Goal: Find specific page/section: Find specific page/section

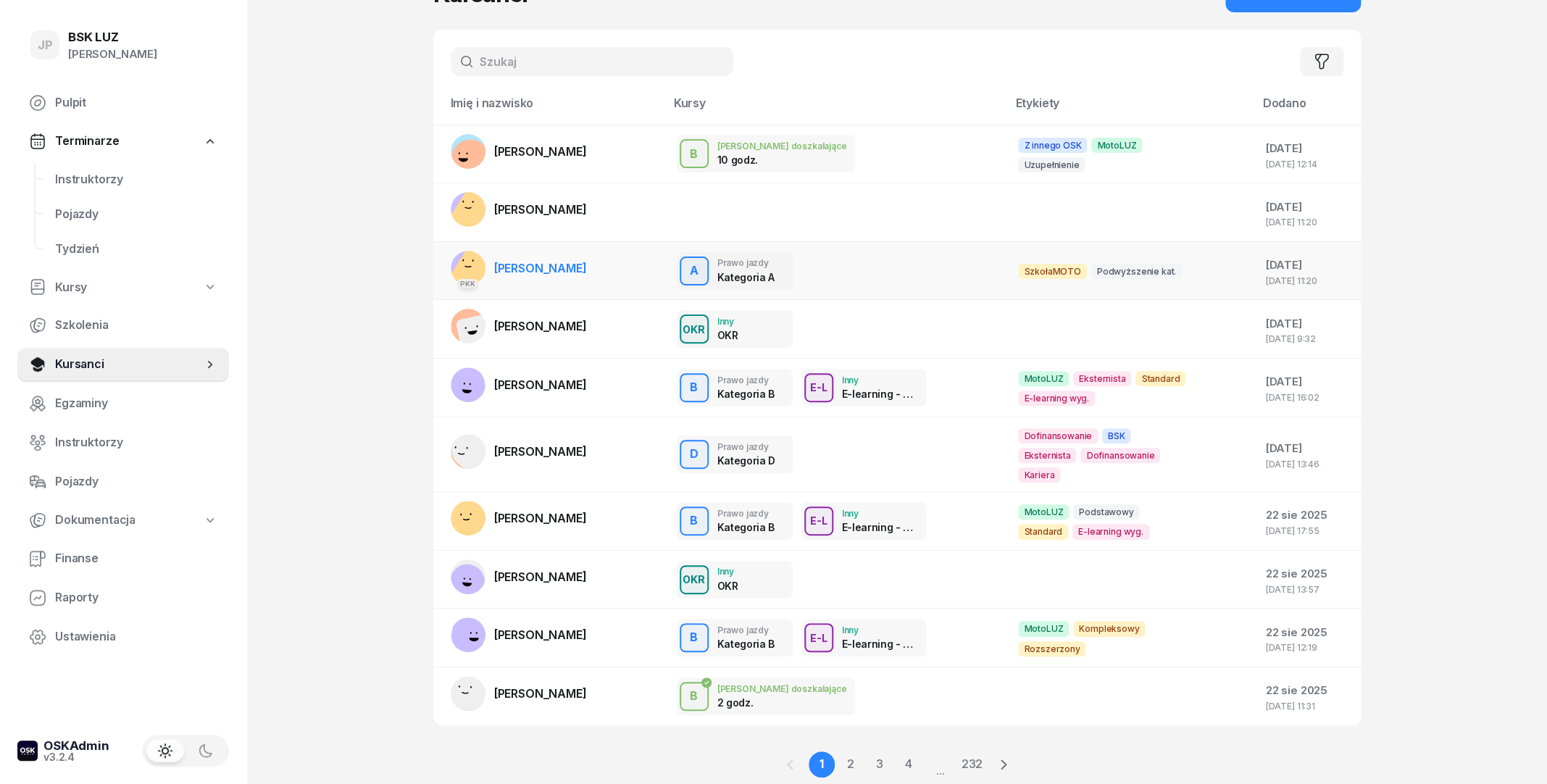
scroll to position [90, 0]
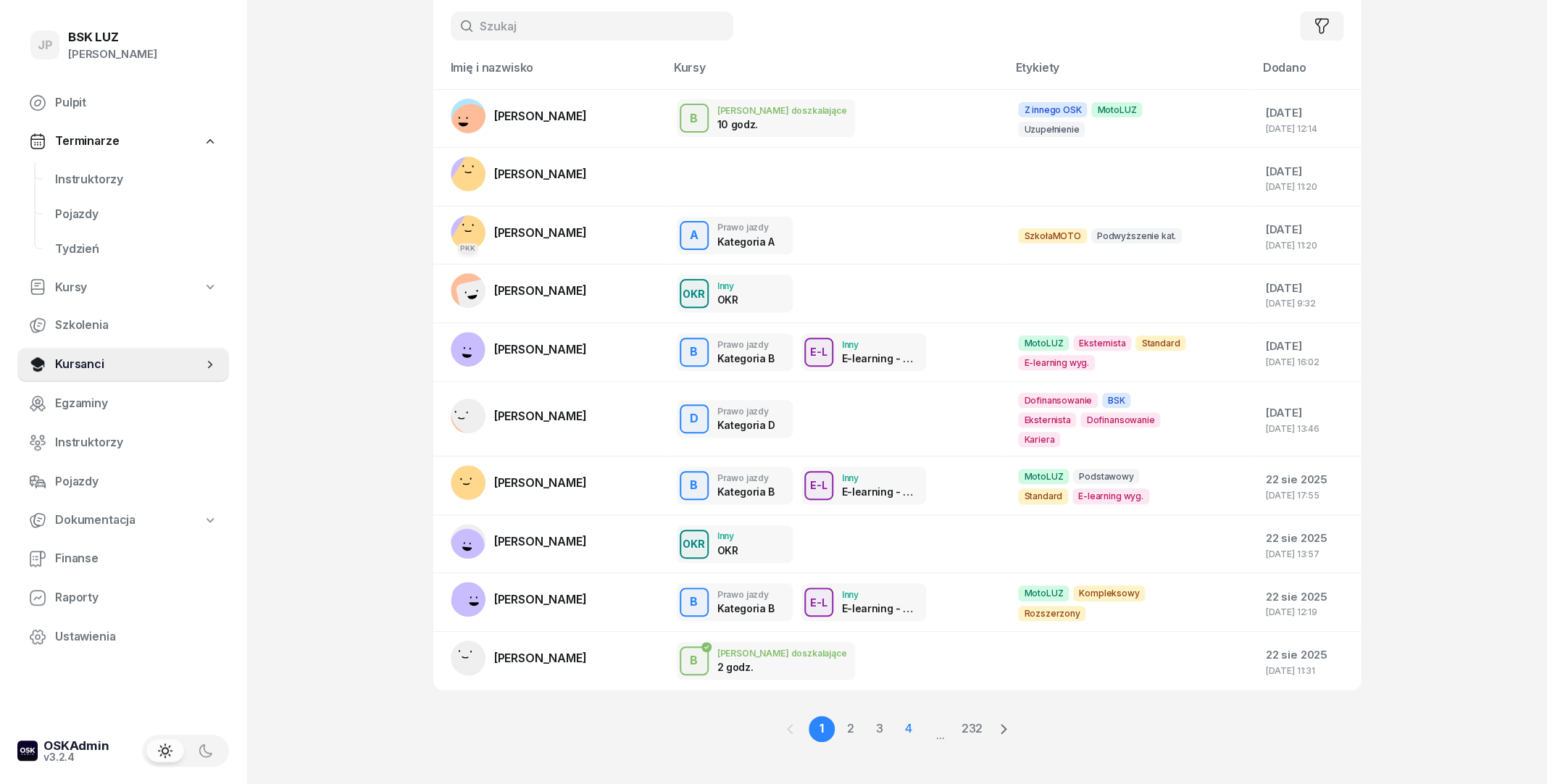
click at [913, 723] on link "4" at bounding box center [908, 728] width 26 height 26
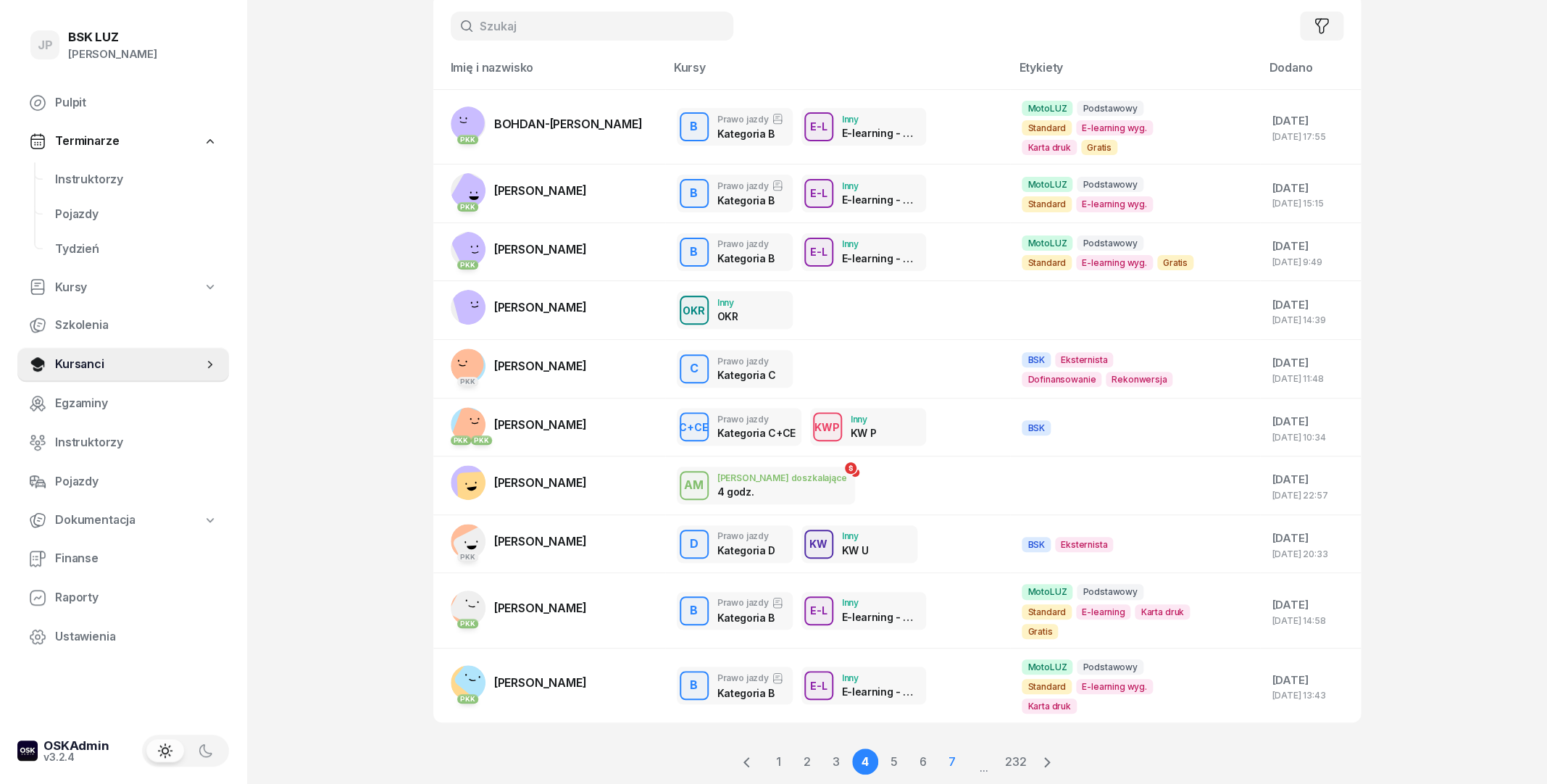
click at [946, 748] on link "7" at bounding box center [952, 761] width 26 height 26
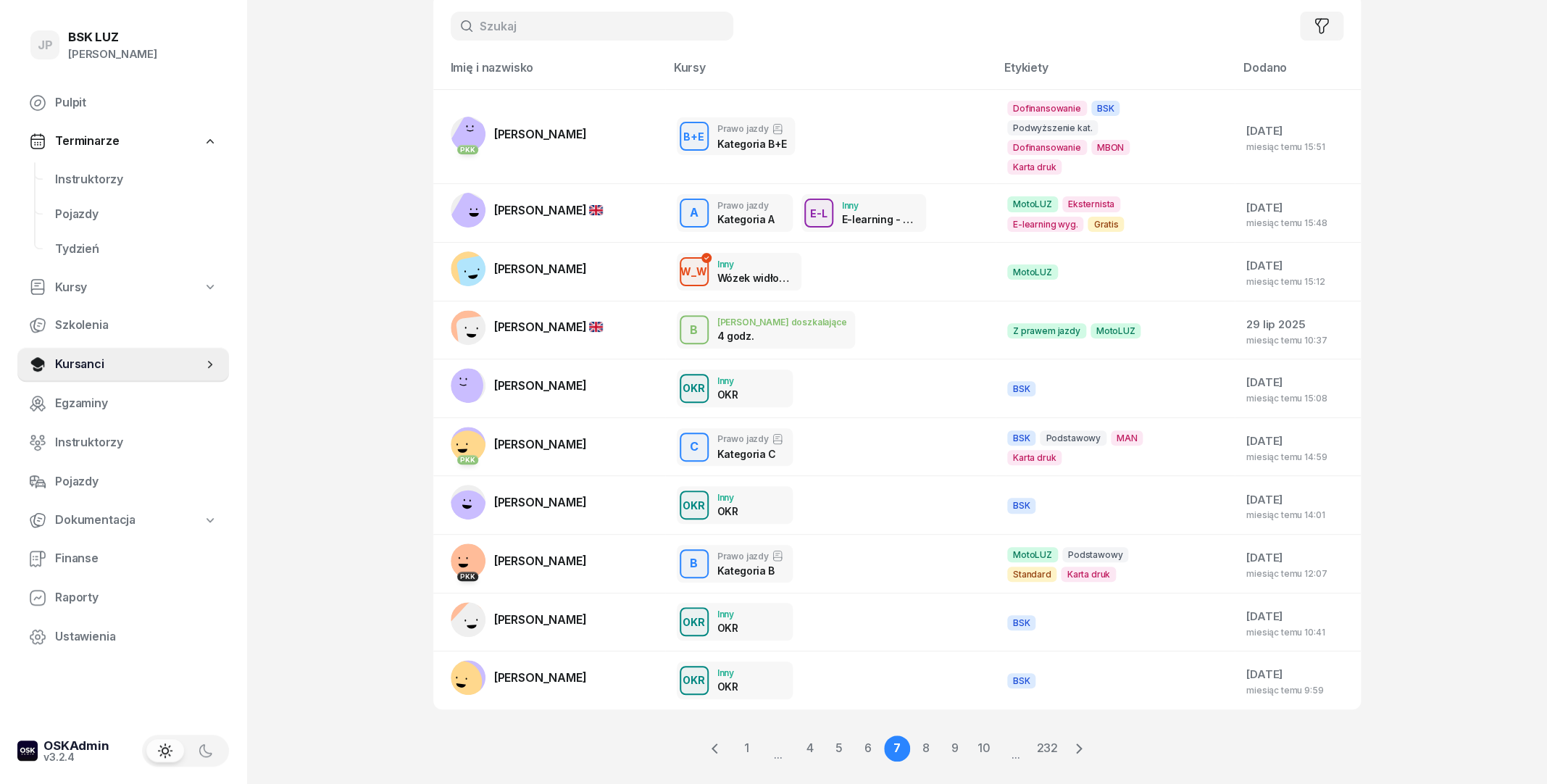
click at [969, 735] on div "1 ... 4 5 6 7 8 9 10 ... 232" at bounding box center [896, 748] width 327 height 27
click at [974, 735] on link "10" at bounding box center [984, 748] width 26 height 26
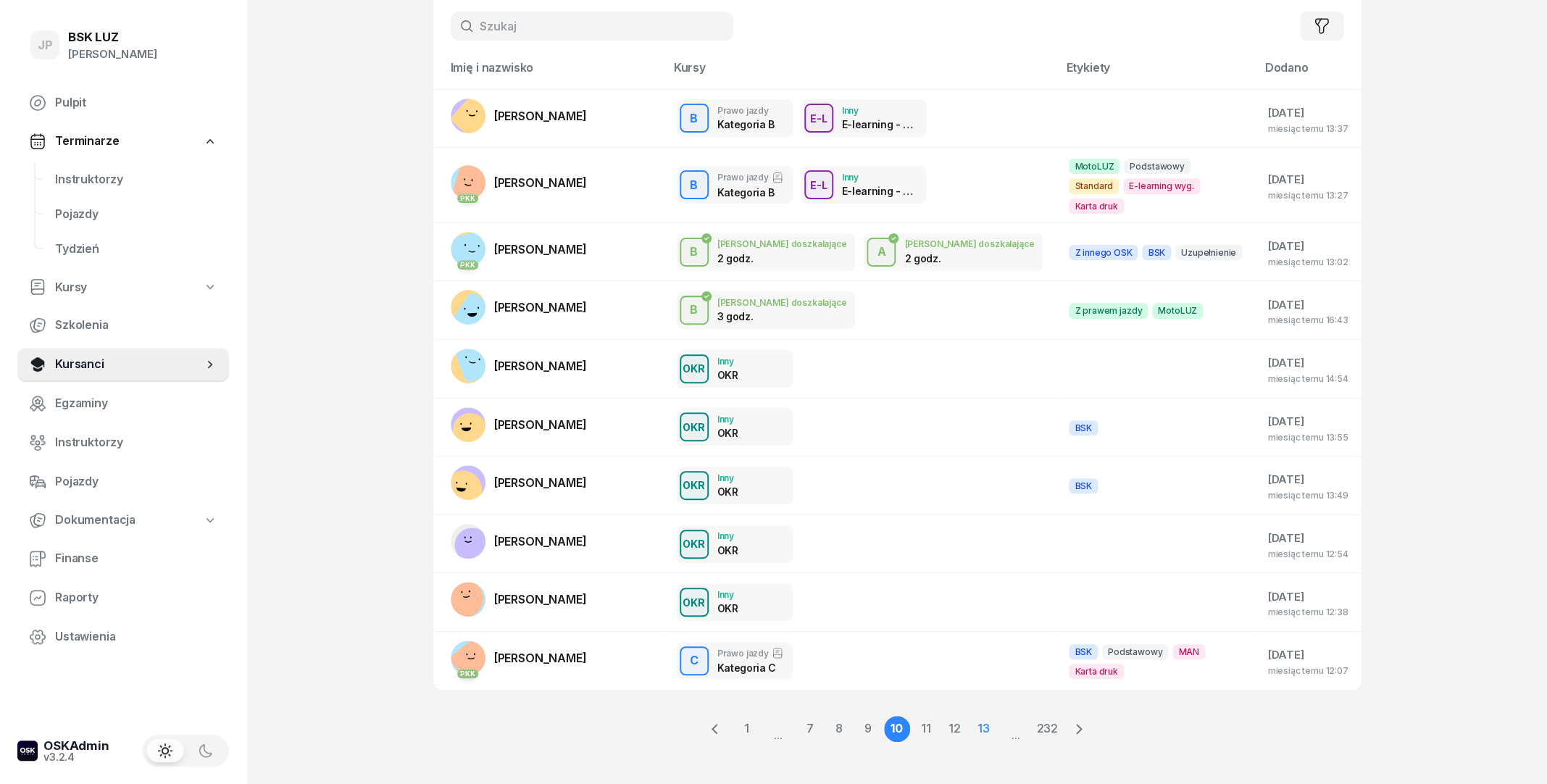
click at [991, 722] on link "13" at bounding box center [984, 728] width 26 height 26
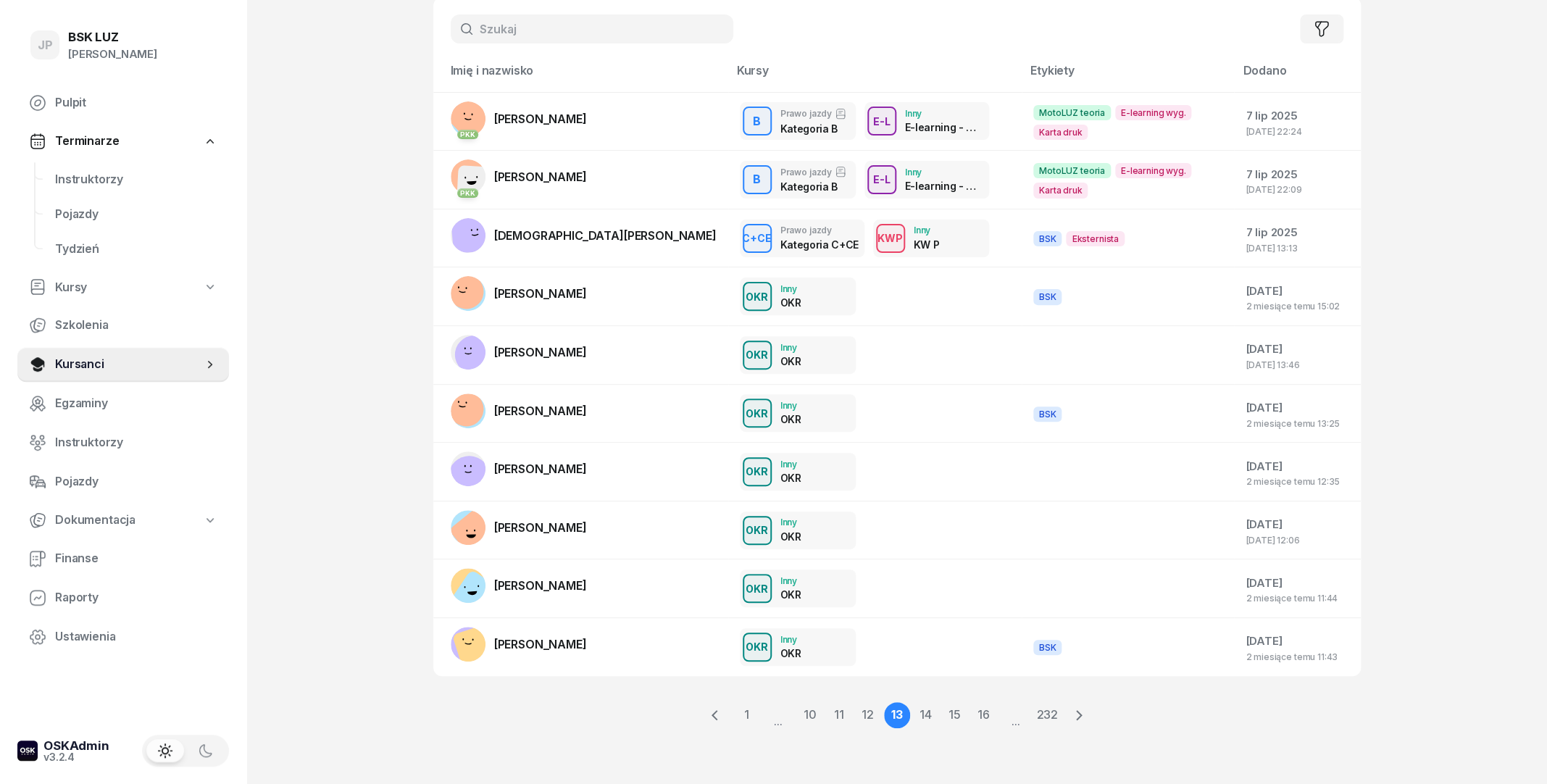
click at [1000, 722] on span "..." at bounding box center [1016, 715] width 32 height 28
click at [991, 722] on link "16" at bounding box center [984, 715] width 26 height 26
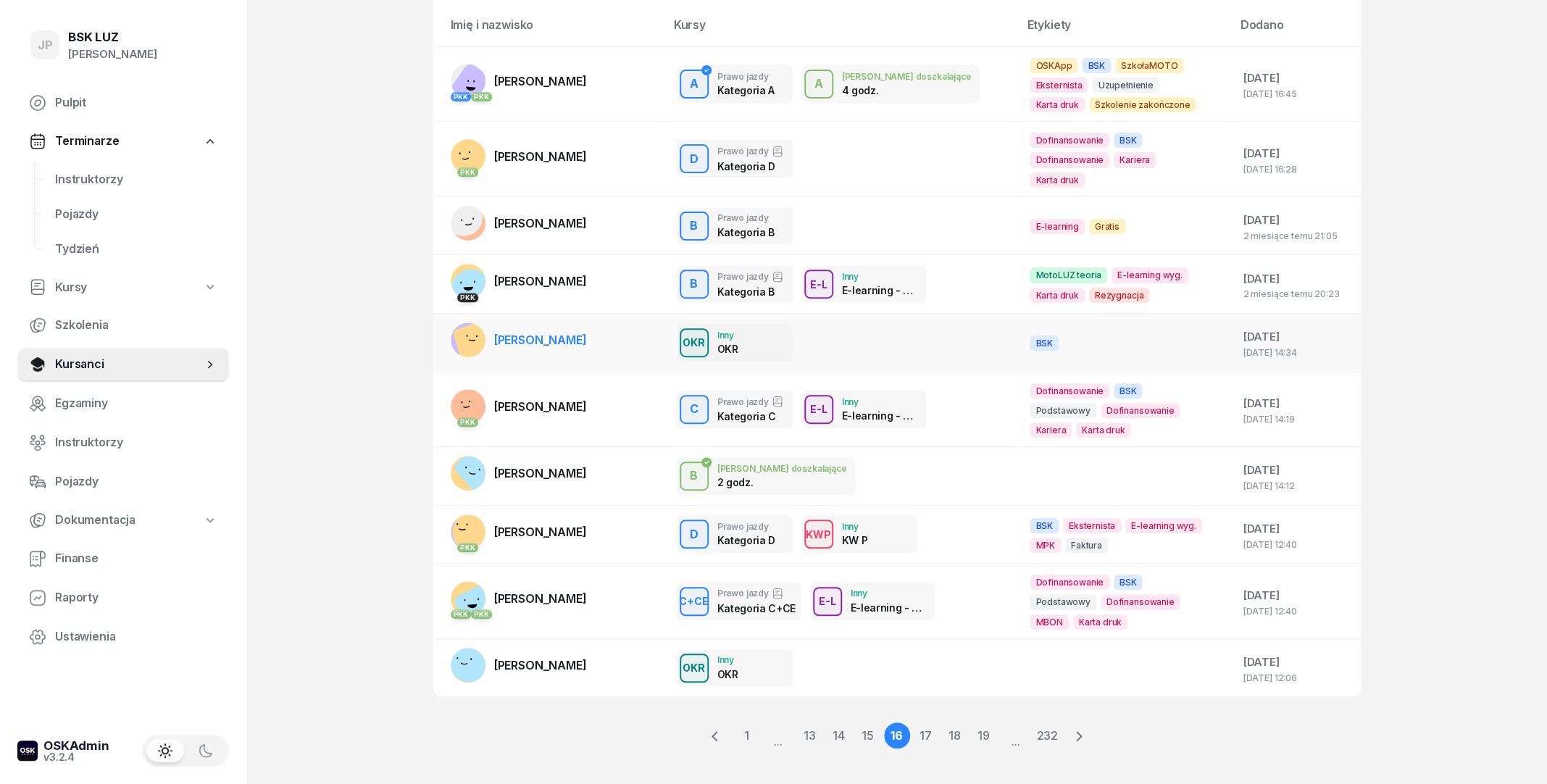
scroll to position [156, 0]
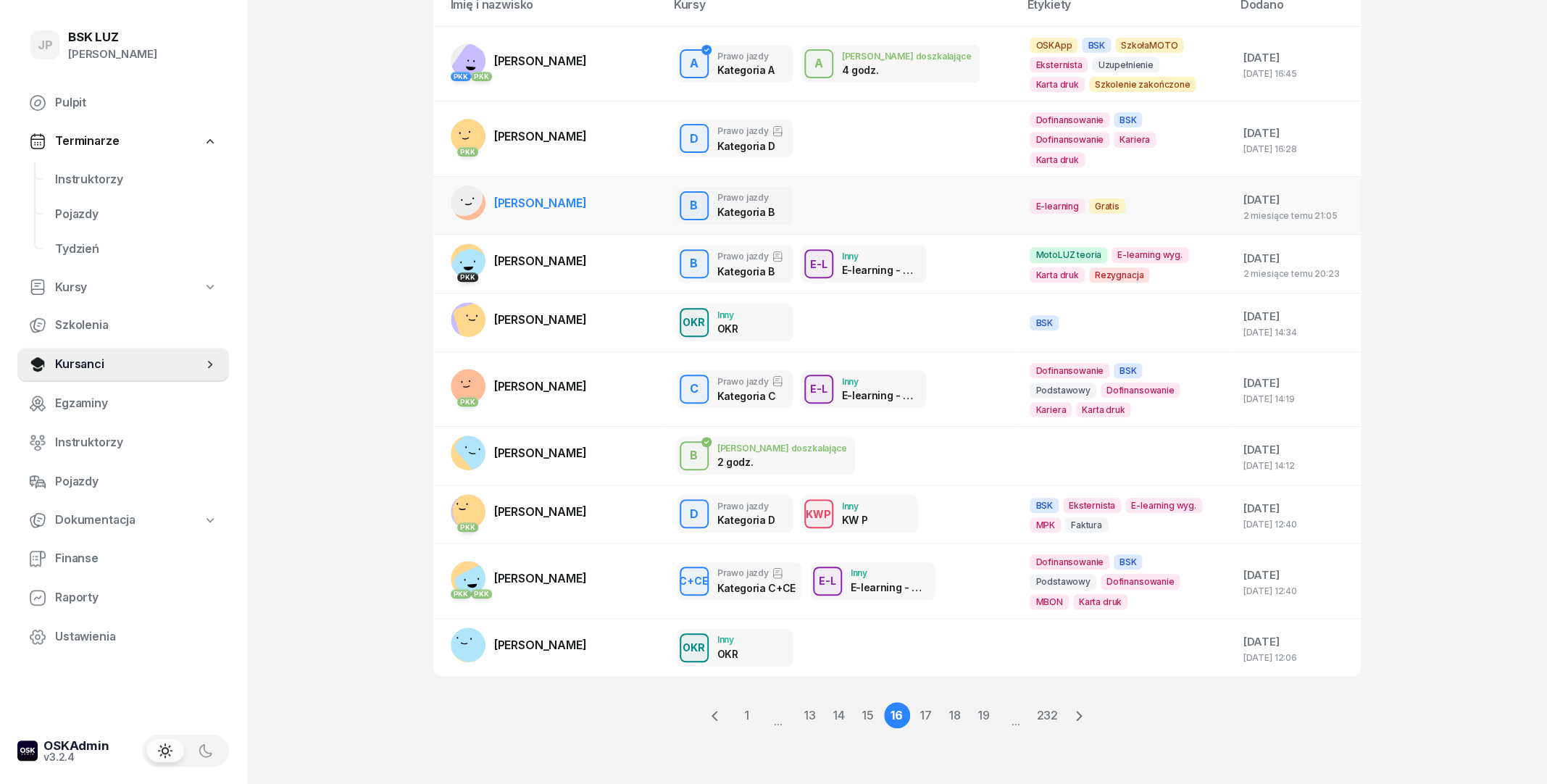
click at [582, 205] on span "[PERSON_NAME]" at bounding box center [540, 202] width 93 height 14
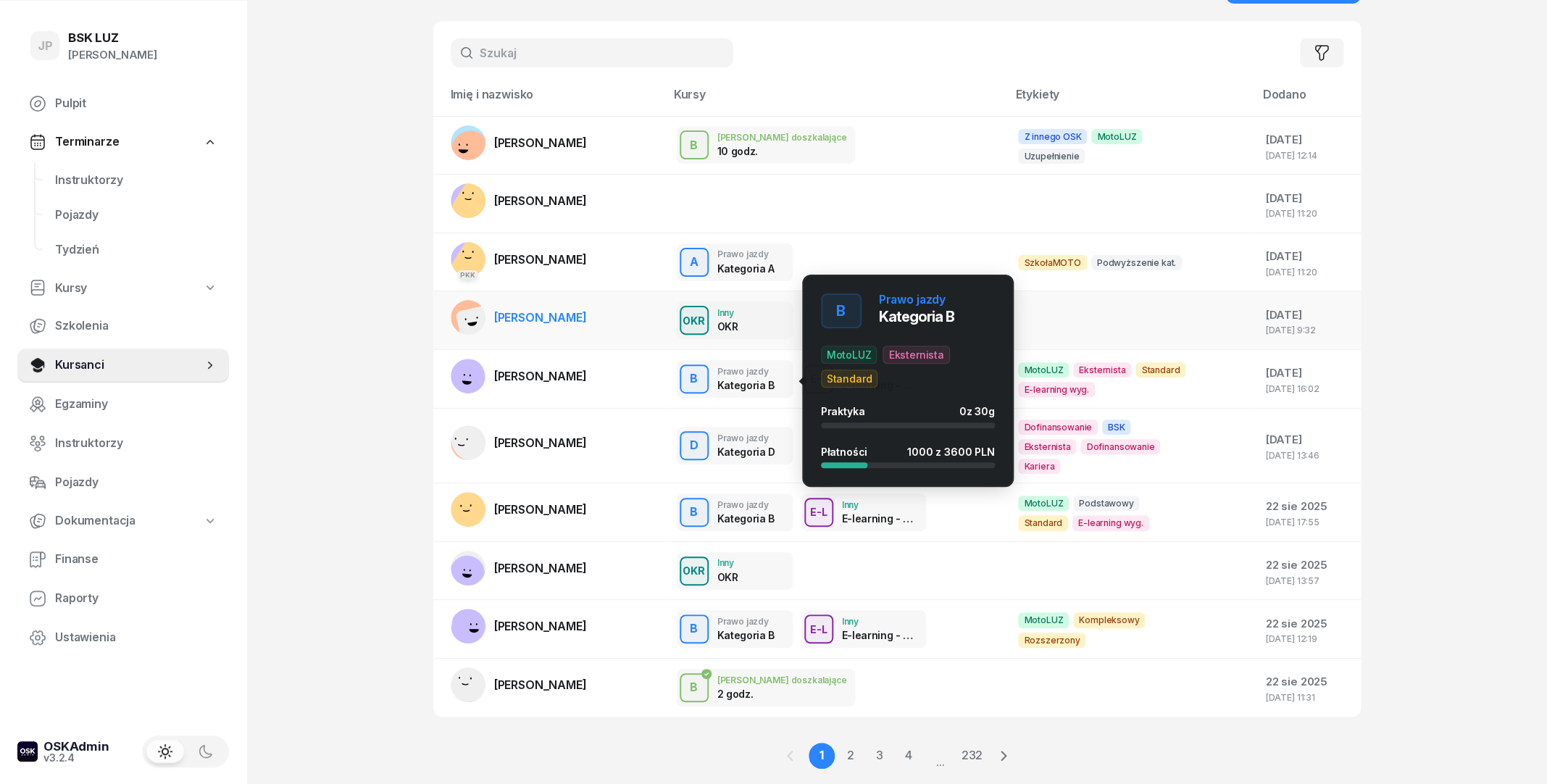
scroll to position [90, 0]
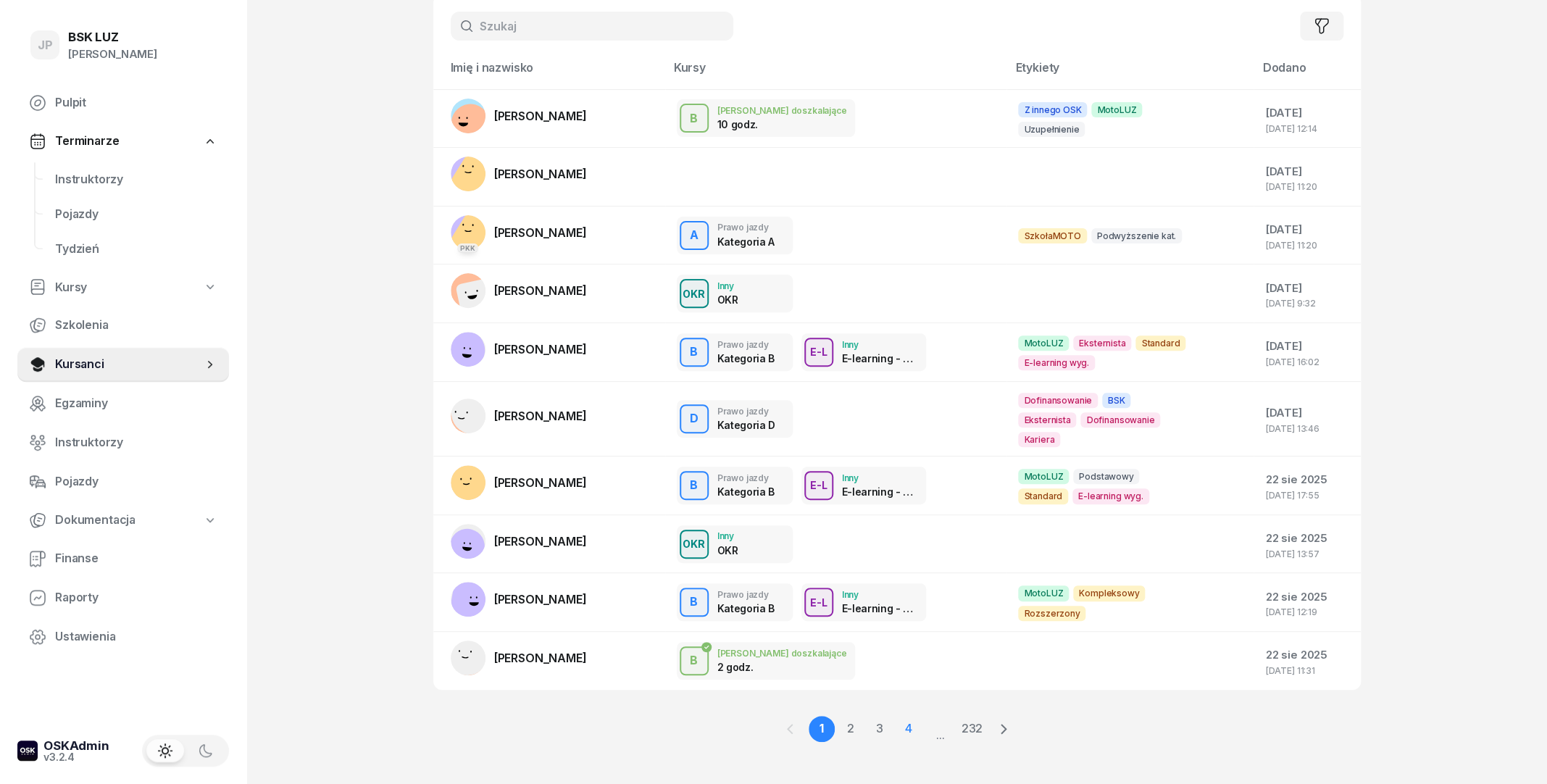
click at [908, 717] on link "4" at bounding box center [908, 728] width 26 height 26
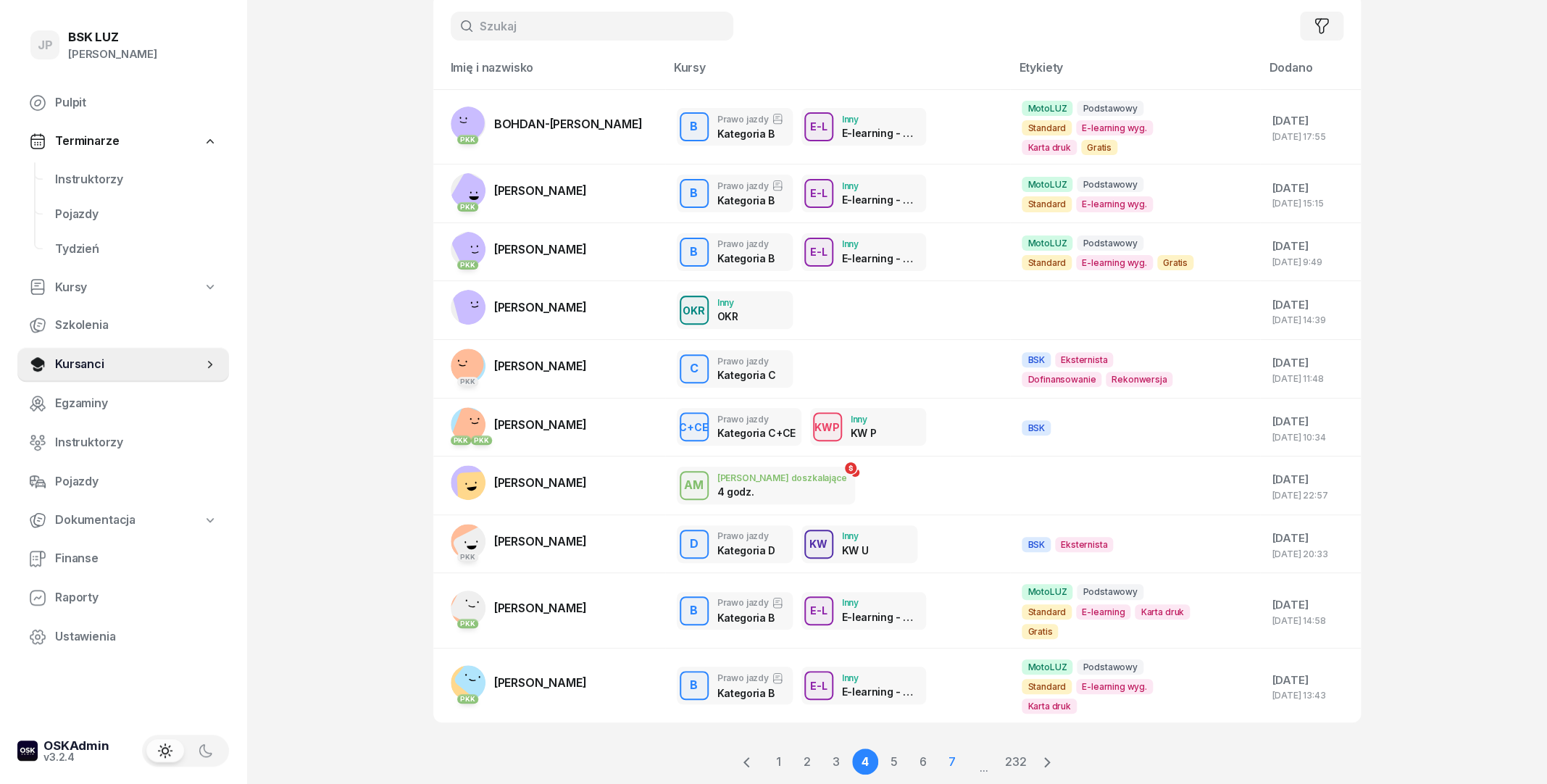
click at [939, 748] on link "7" at bounding box center [952, 761] width 26 height 26
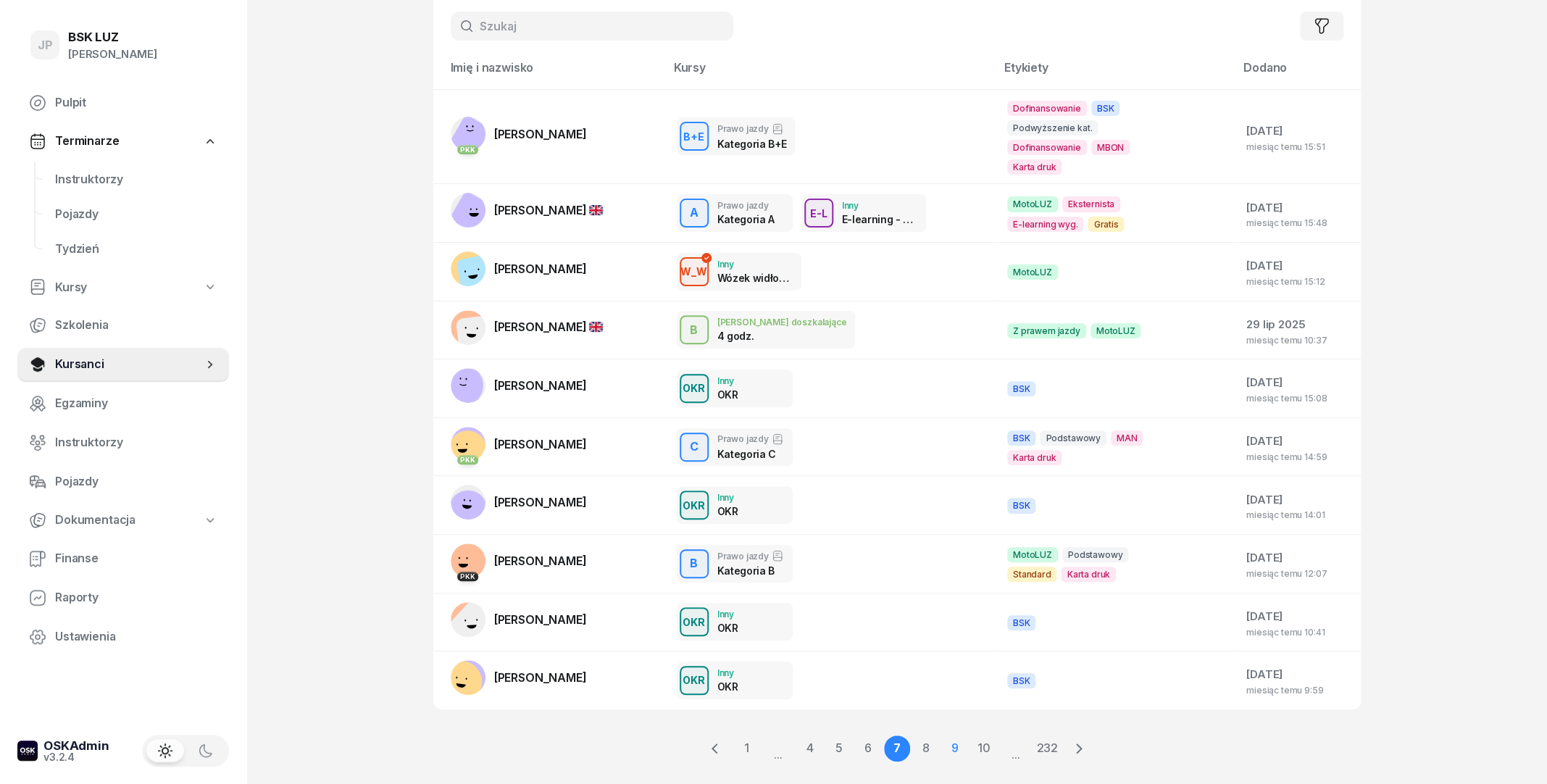
click at [971, 735] on link "9" at bounding box center [984, 748] width 26 height 26
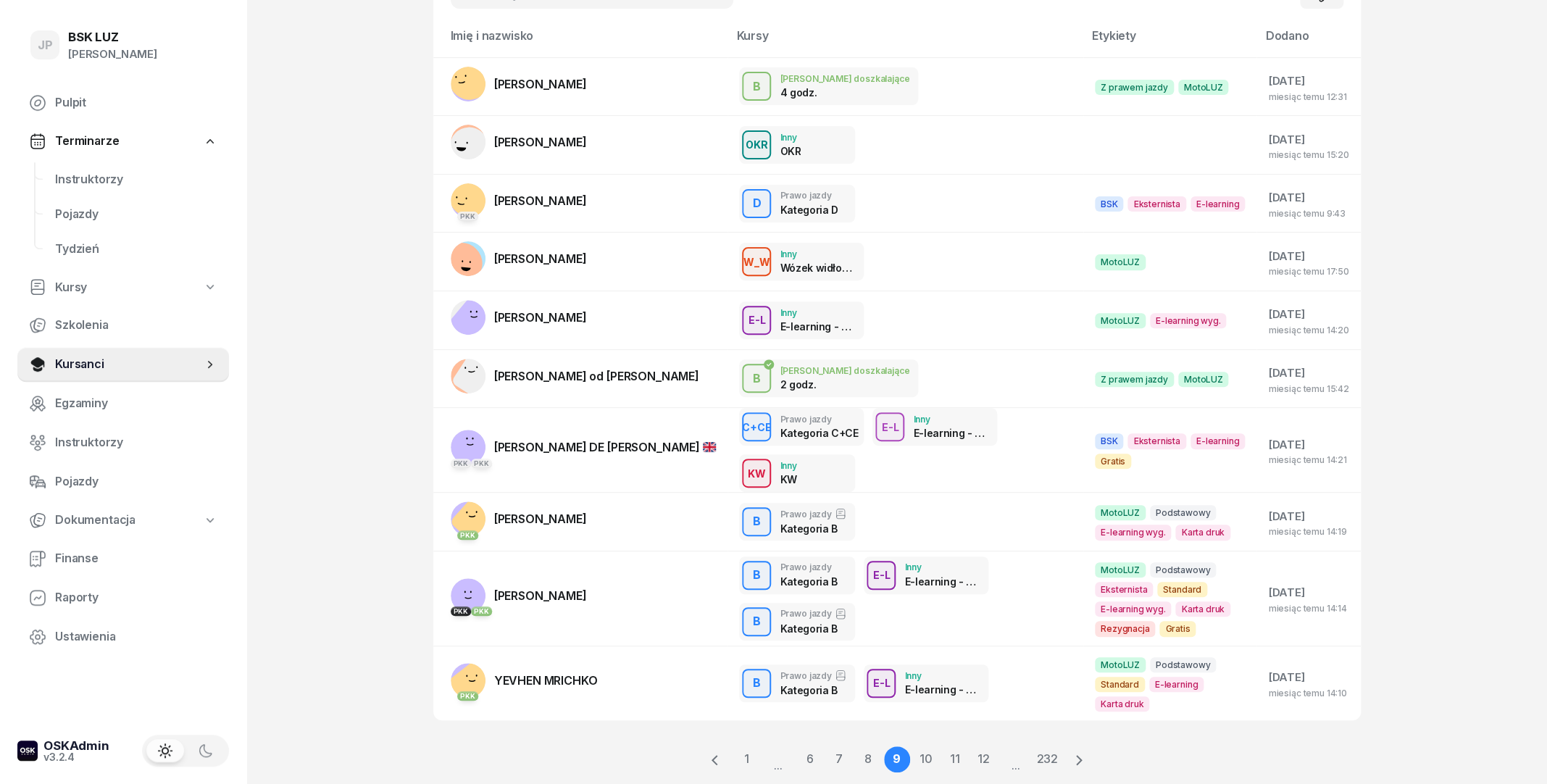
scroll to position [152, 0]
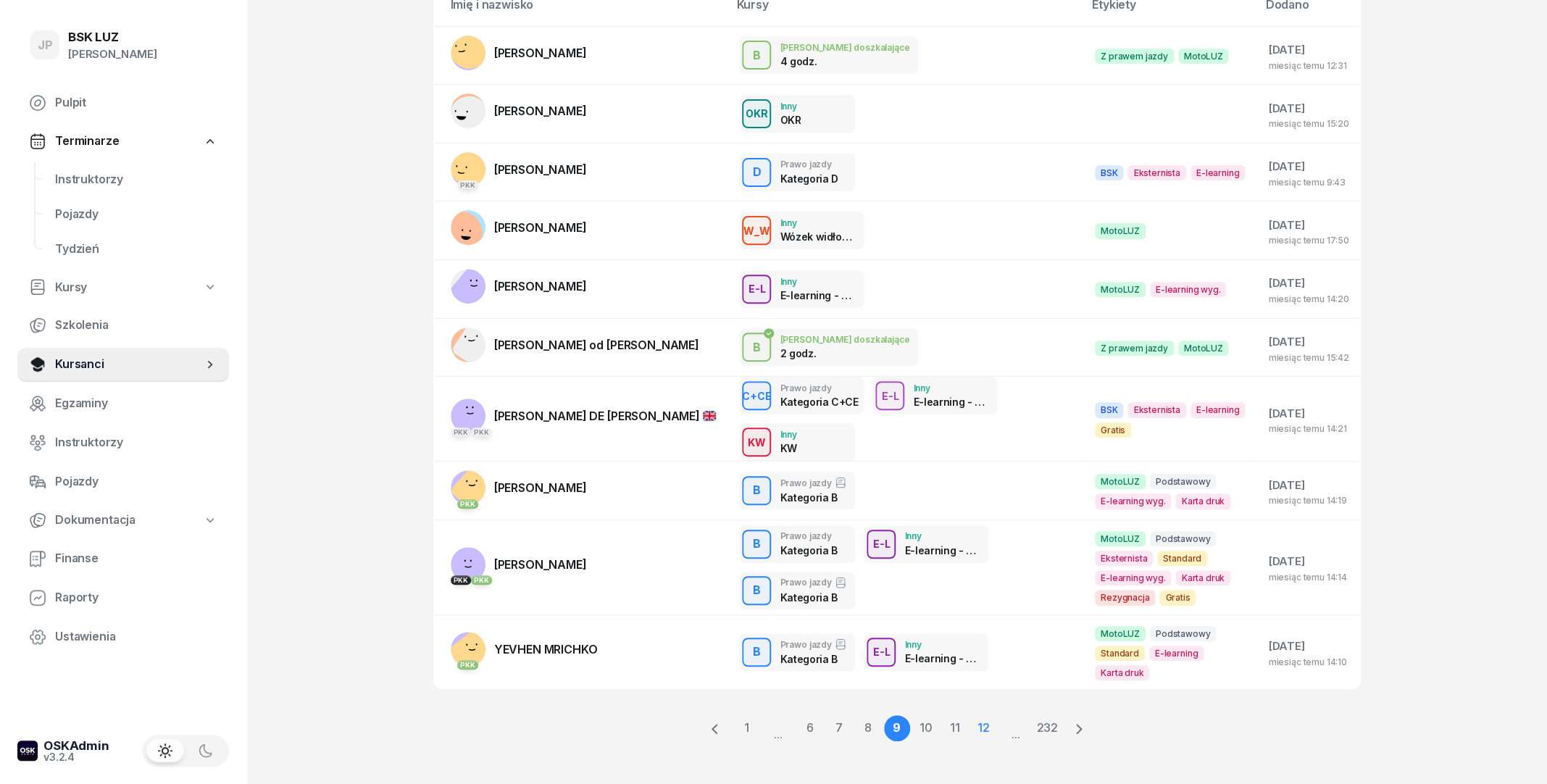
click at [984, 719] on link "12" at bounding box center [984, 727] width 26 height 26
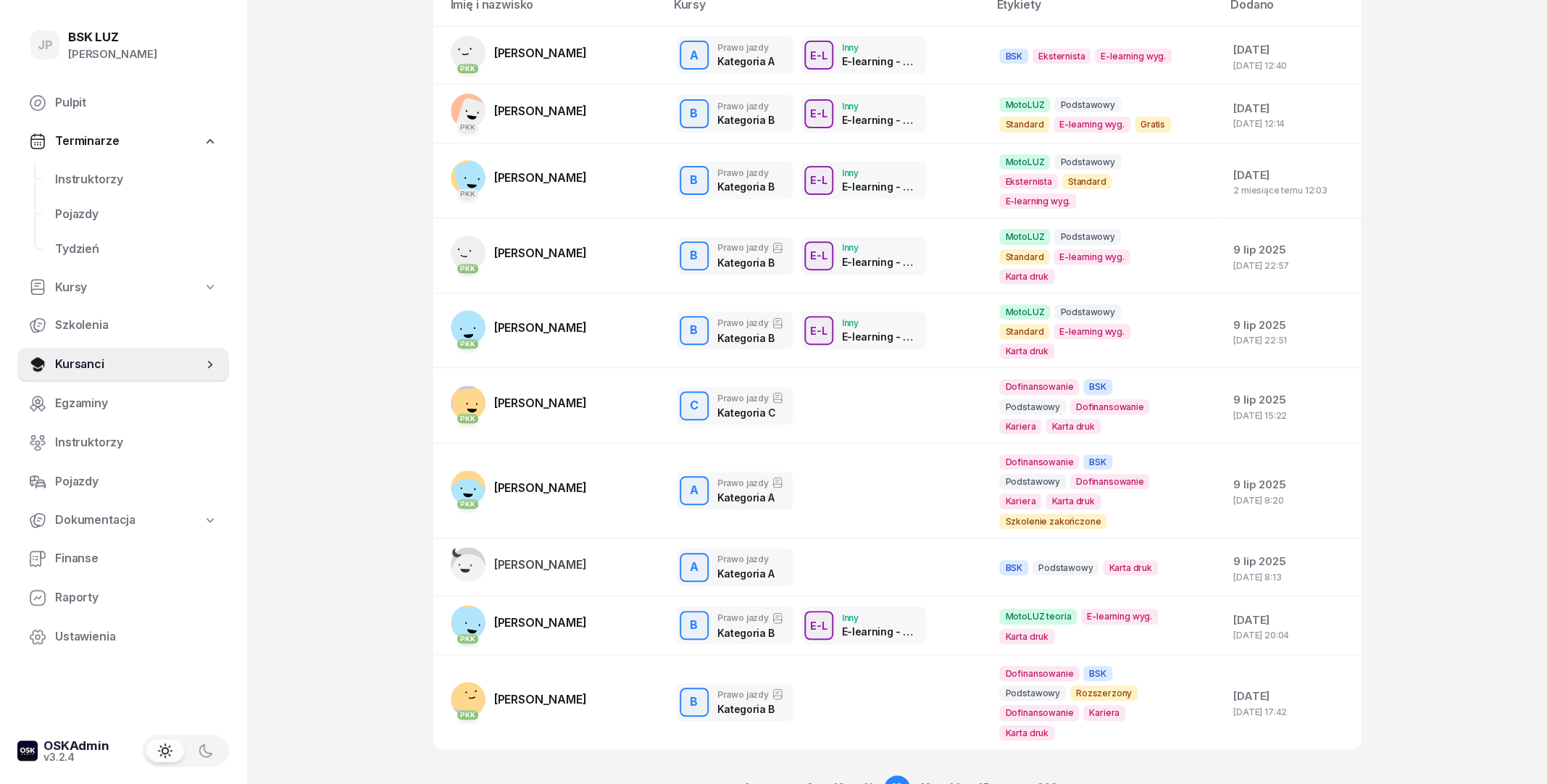
click at [989, 775] on link "15" at bounding box center [984, 788] width 26 height 26
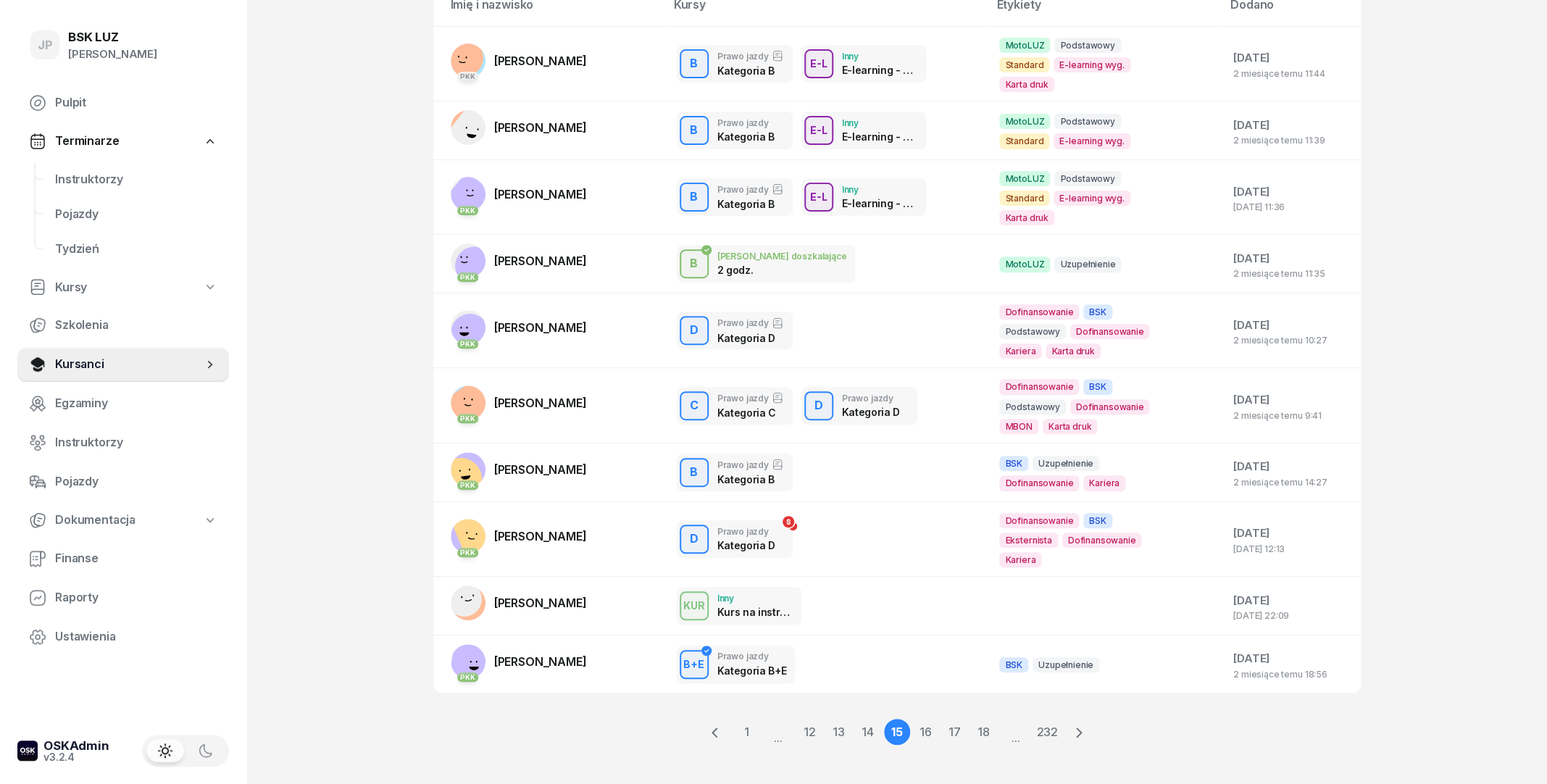
scroll to position [124, 0]
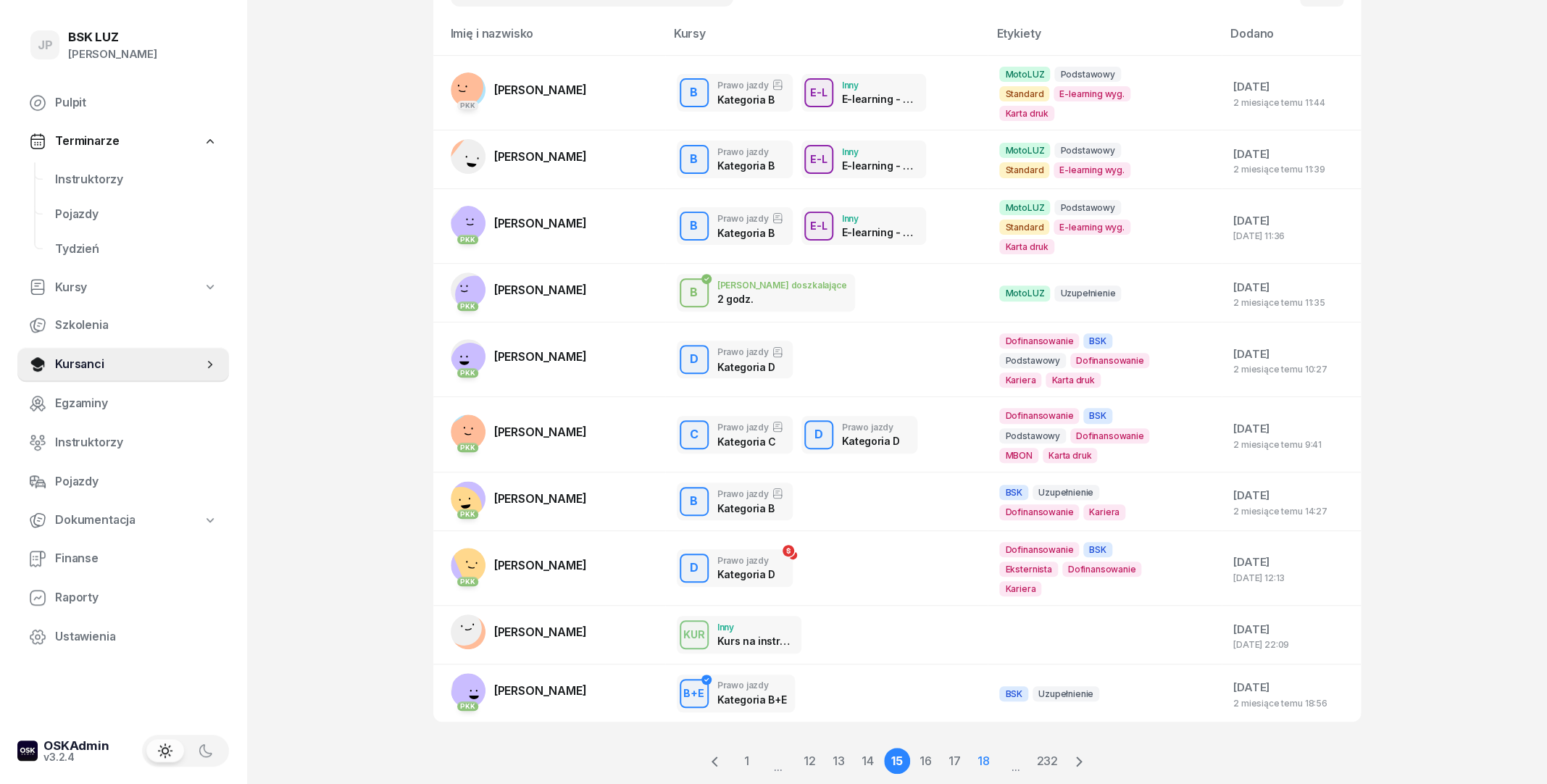
click at [980, 748] on link "18" at bounding box center [984, 760] width 26 height 26
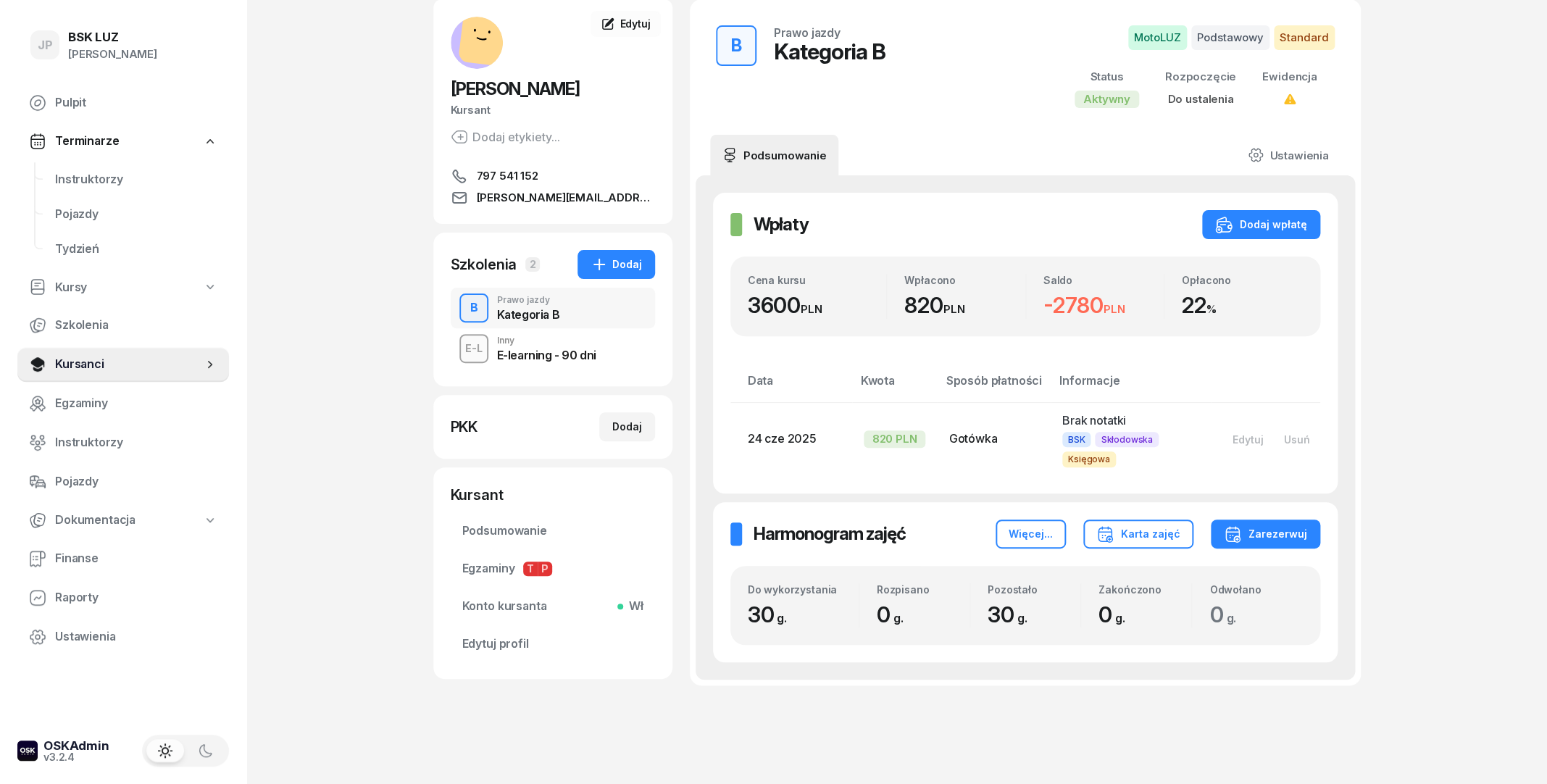
scroll to position [78, 0]
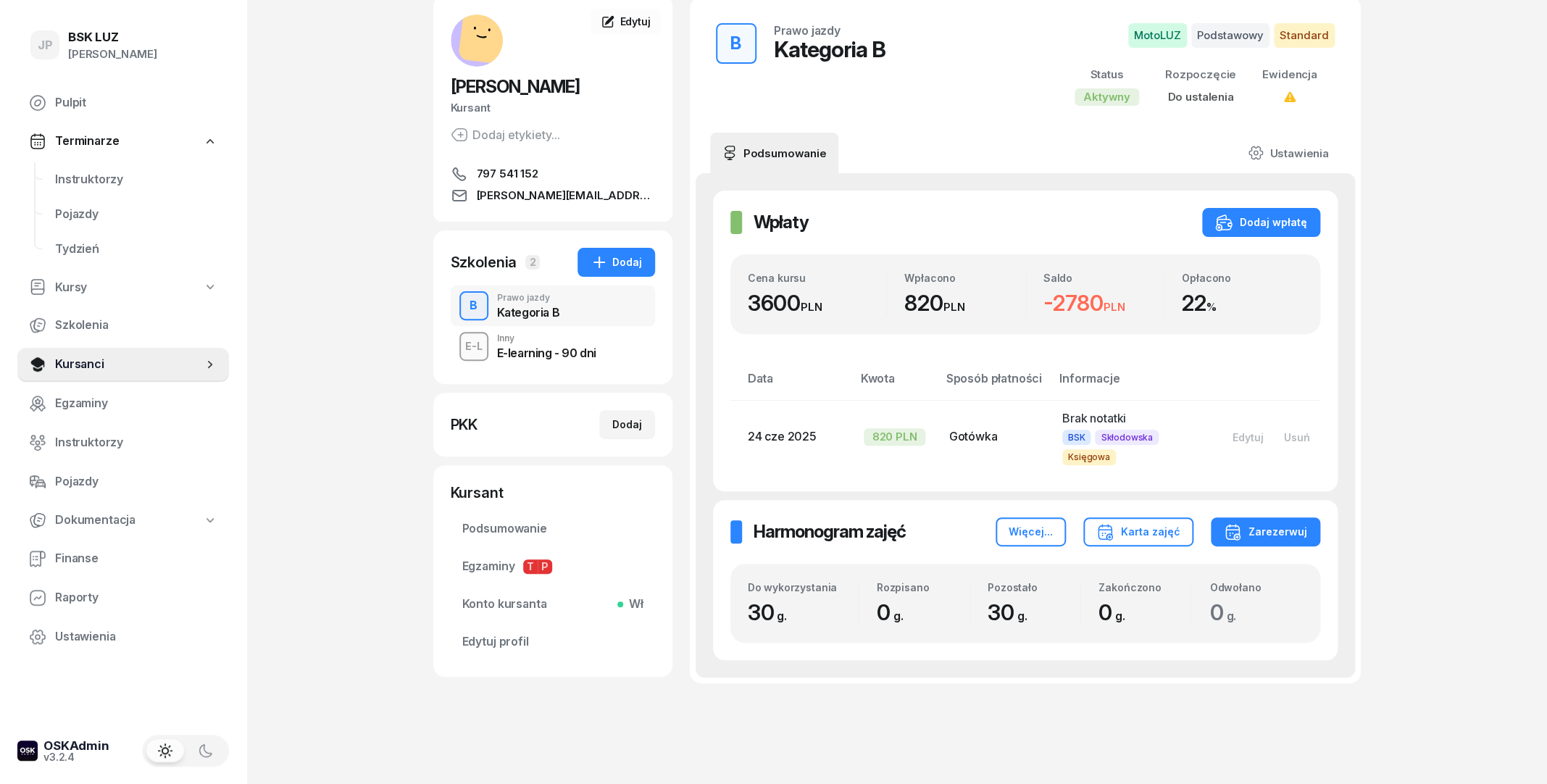
click at [556, 359] on div "E-learning - 90 dni" at bounding box center [546, 353] width 99 height 12
